Goal: Find specific page/section: Find specific page/section

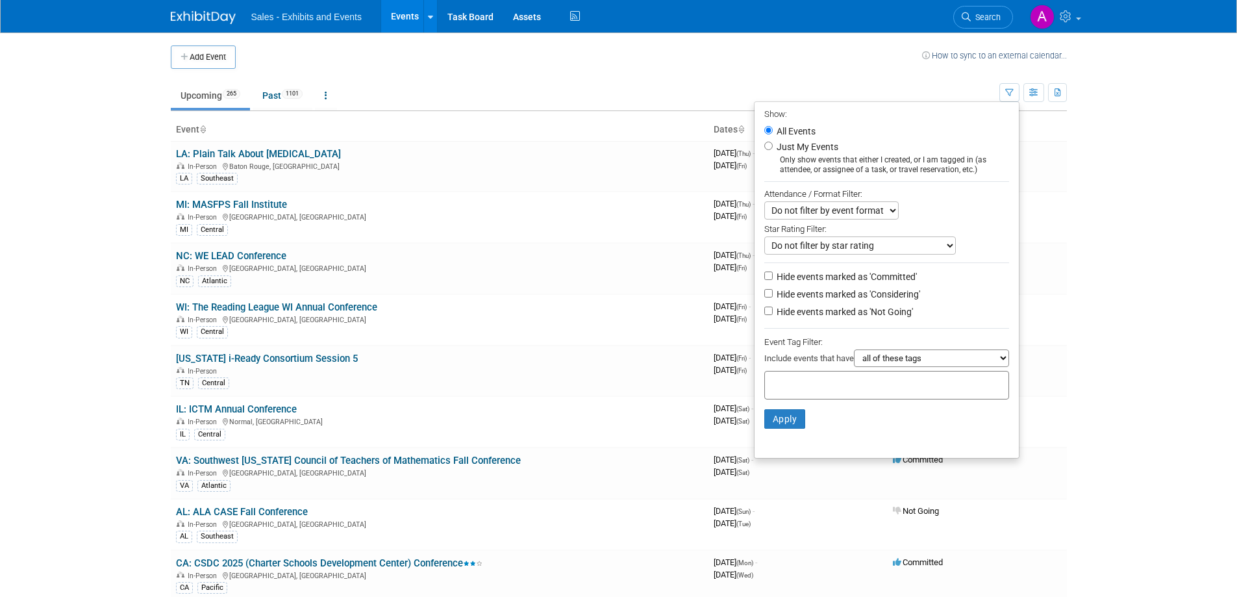
click at [893, 364] on select "all of these tags any one of these tags only and exactly these specific tags" at bounding box center [931, 358] width 155 height 18
click at [891, 362] on select "all of these tags any one of these tags only and exactly these specific tags" at bounding box center [931, 358] width 155 height 18
click at [825, 388] on input "text" at bounding box center [822, 382] width 104 height 13
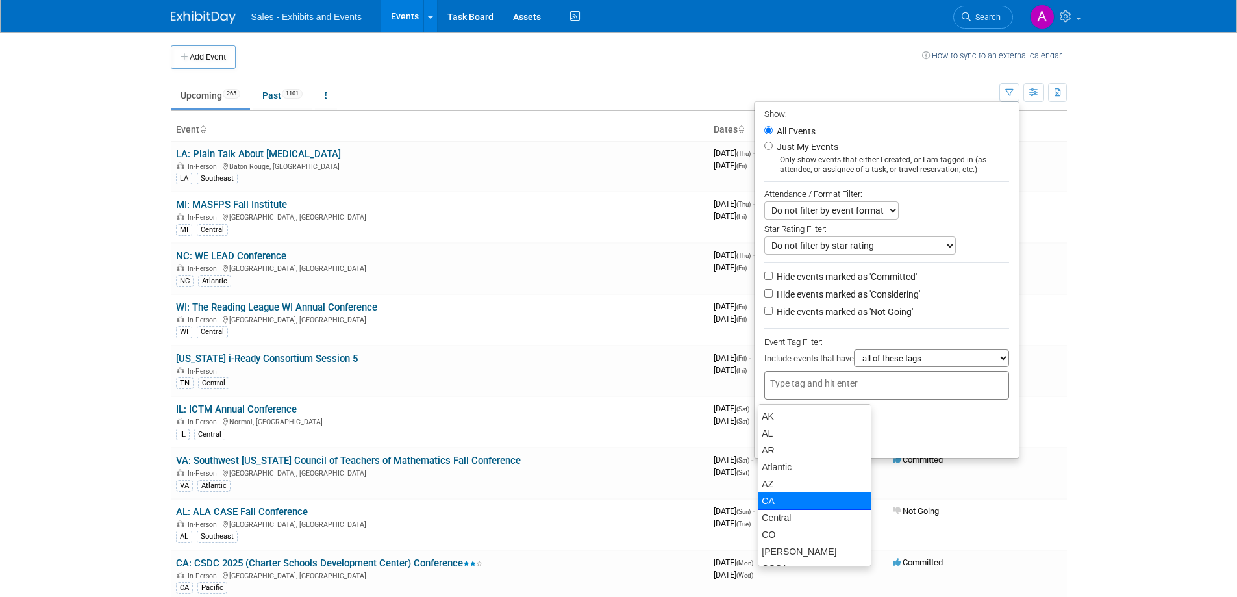
click at [798, 503] on div "CA" at bounding box center [815, 500] width 114 height 18
type input "CA"
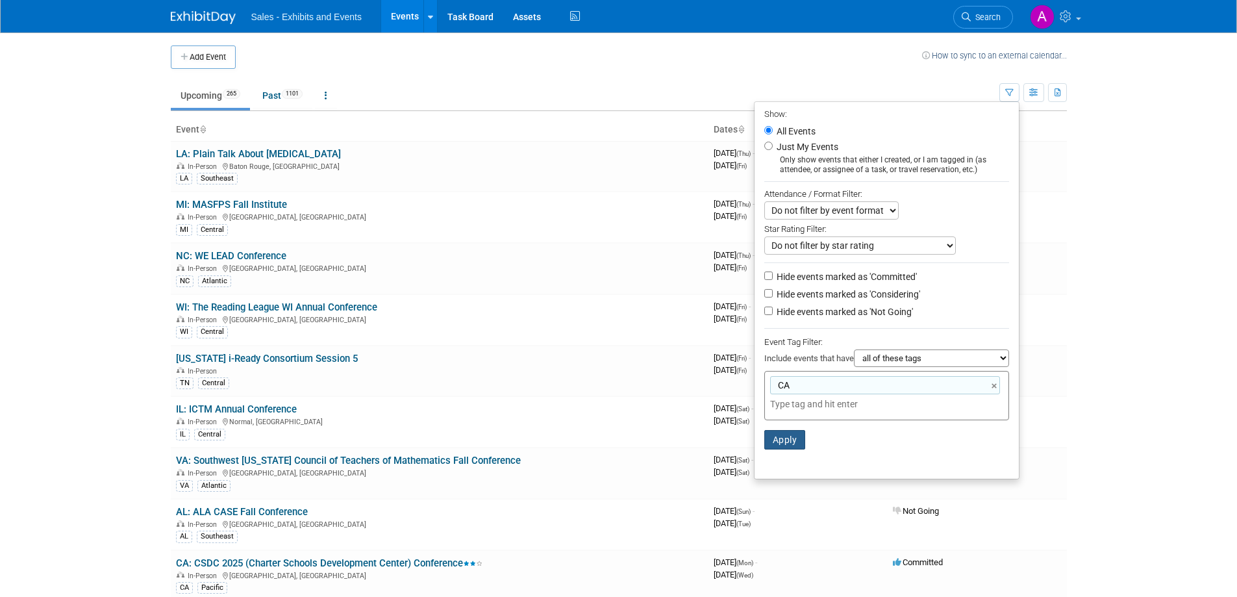
click at [780, 441] on button "Apply" at bounding box center [785, 439] width 42 height 19
